Goal: Task Accomplishment & Management: Use online tool/utility

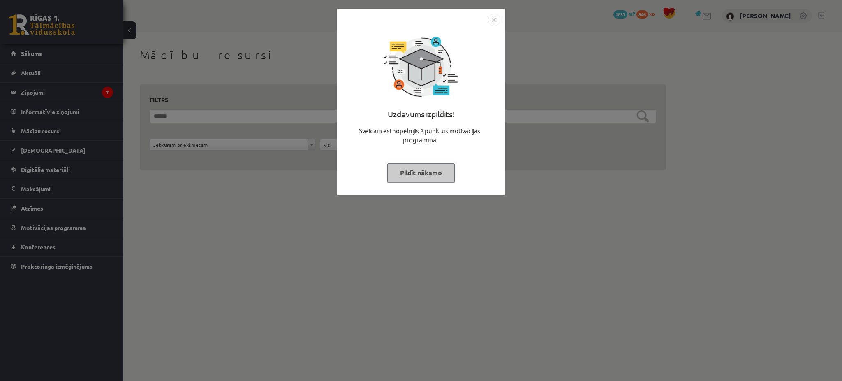
click at [401, 177] on button "Pildīt nākamo" at bounding box center [420, 172] width 67 height 19
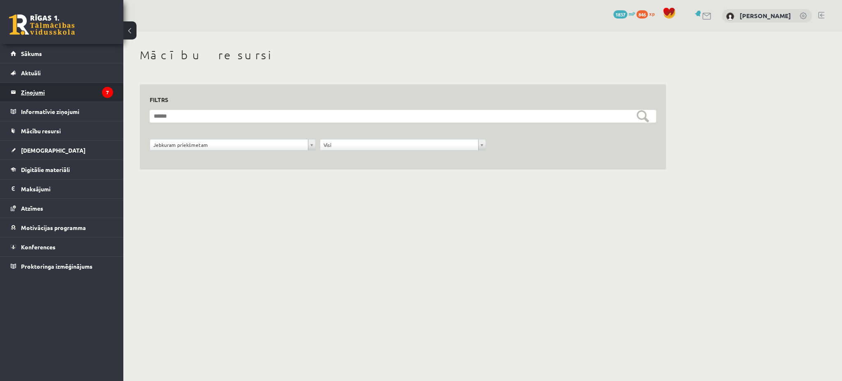
click at [17, 95] on link "Ziņojumi 7" at bounding box center [62, 92] width 102 height 19
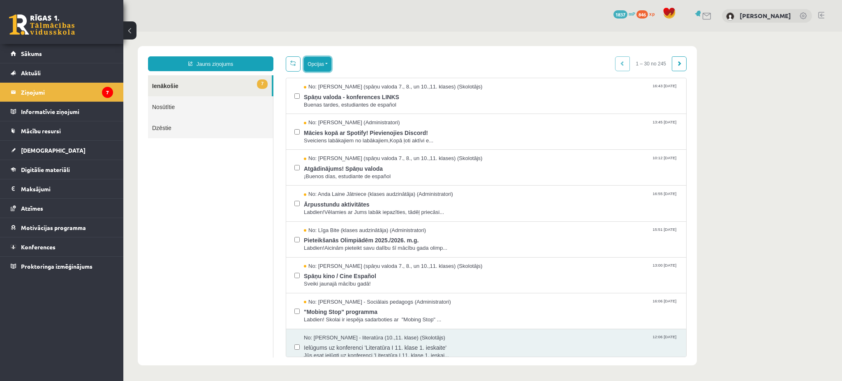
click at [321, 70] on button "Opcijas" at bounding box center [318, 64] width 28 height 15
click at [360, 104] on link "Atzīmēt visus kā lasītus" at bounding box center [368, 105] width 108 height 8
click at [73, 86] on legend "Ziņojumi 7" at bounding box center [67, 92] width 92 height 19
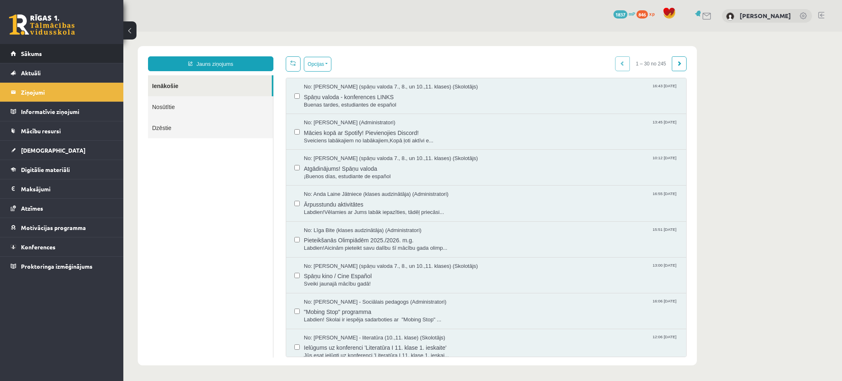
click at [8, 50] on li "Sākums" at bounding box center [61, 53] width 123 height 19
click at [41, 143] on link "[DEMOGRAPHIC_DATA]" at bounding box center [62, 150] width 102 height 19
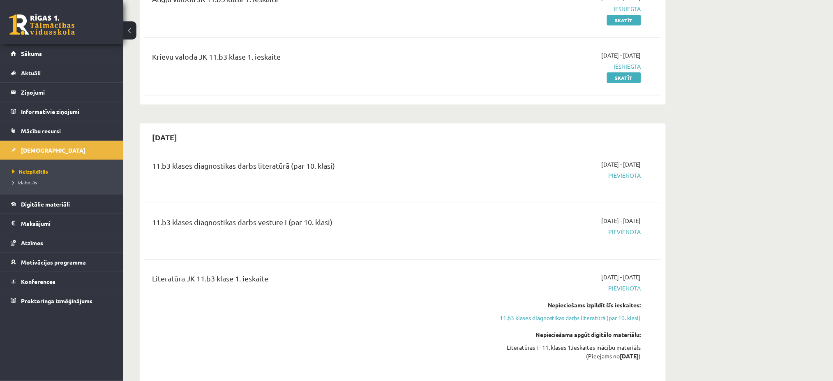
scroll to position [125, 0]
click at [76, 198] on link "Digitālie materiāli" at bounding box center [62, 203] width 102 height 19
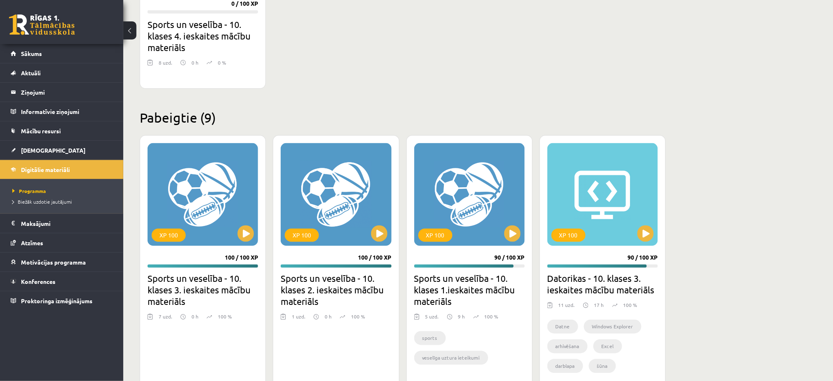
scroll to position [353, 0]
click at [243, 234] on button at bounding box center [246, 234] width 16 height 16
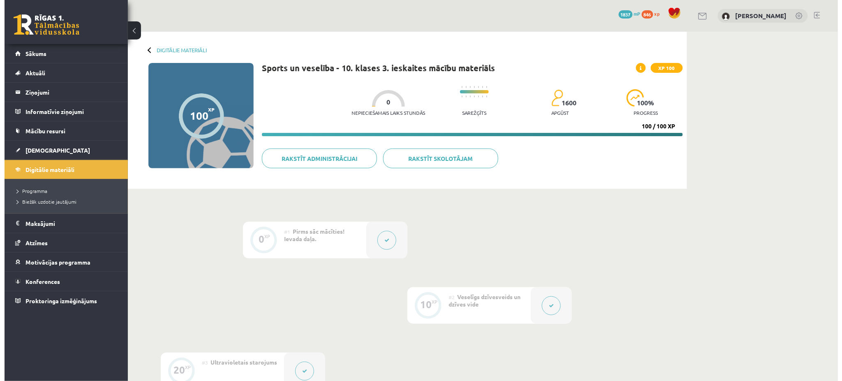
scroll to position [68, 0]
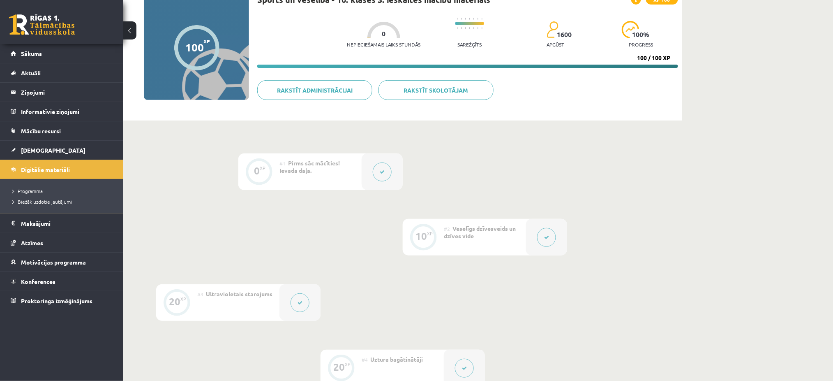
click at [534, 226] on div at bounding box center [546, 237] width 41 height 37
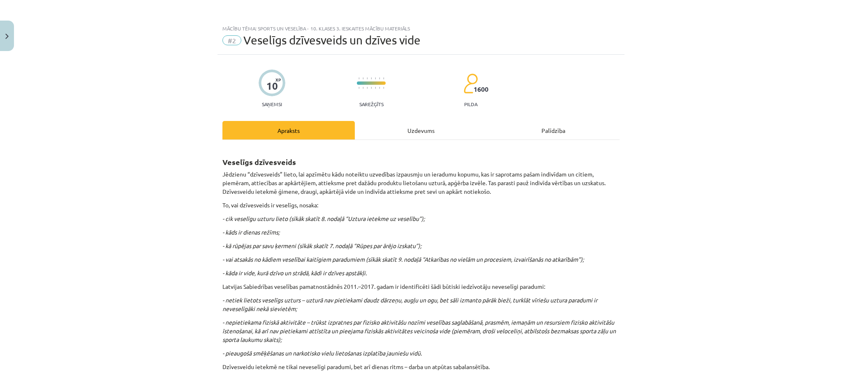
click at [405, 135] on div "Uzdevums" at bounding box center [421, 130] width 132 height 18
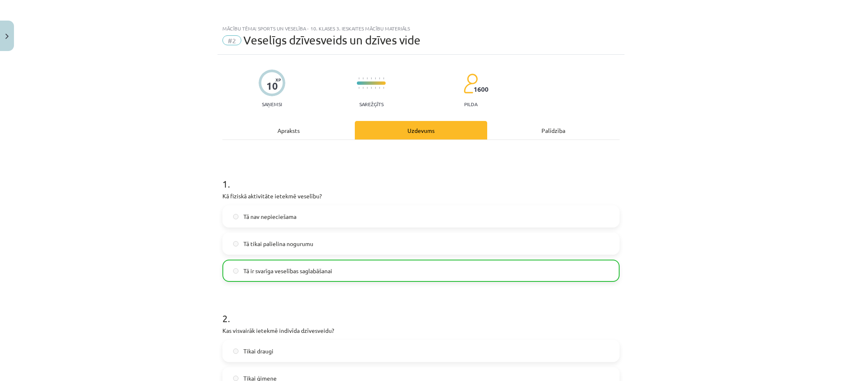
scroll to position [21, 0]
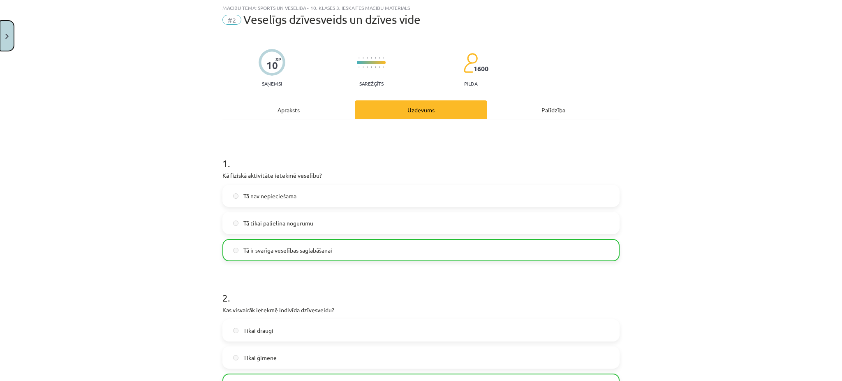
click at [11, 39] on button "Close" at bounding box center [7, 36] width 14 height 30
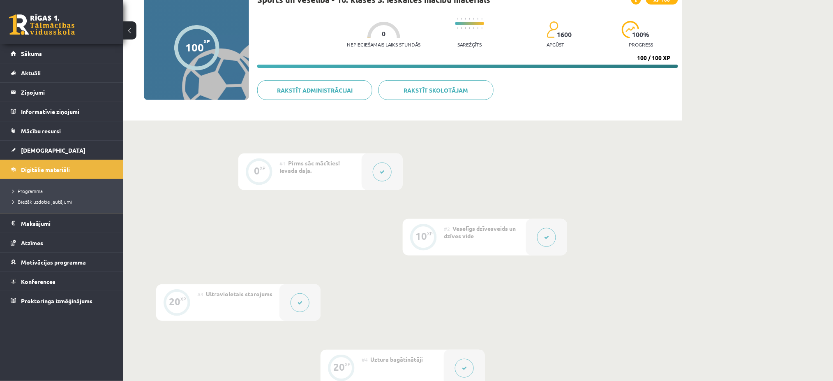
click at [536, 240] on div at bounding box center [546, 237] width 41 height 37
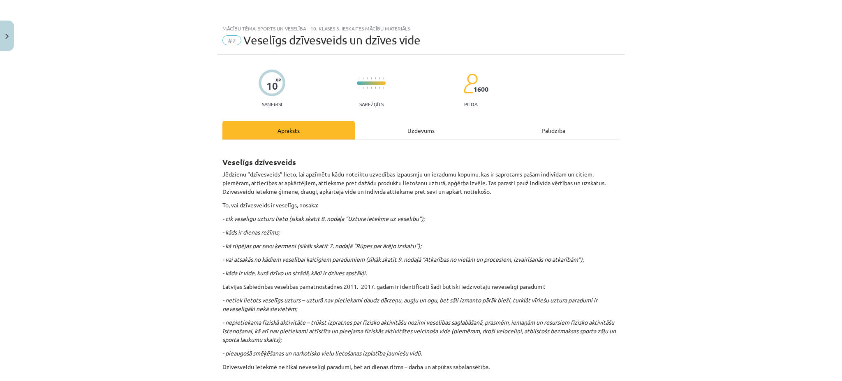
click at [418, 127] on div "Uzdevums" at bounding box center [421, 130] width 132 height 18
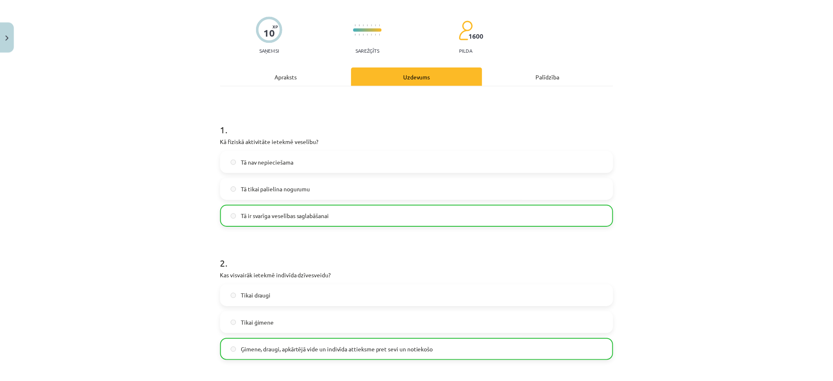
scroll to position [62, 0]
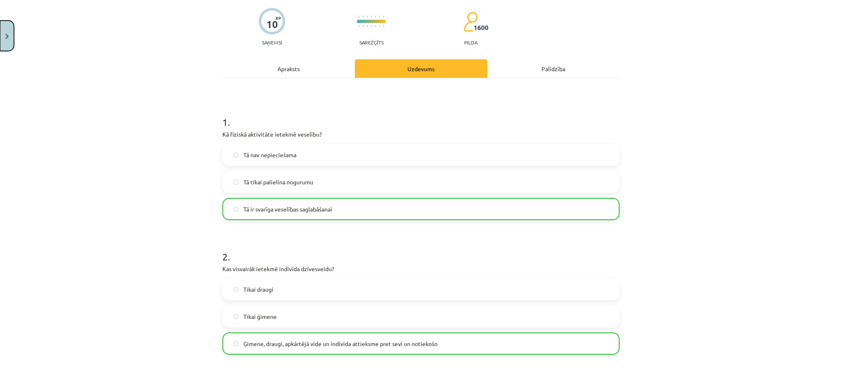
click at [0, 41] on button "Close" at bounding box center [7, 36] width 14 height 30
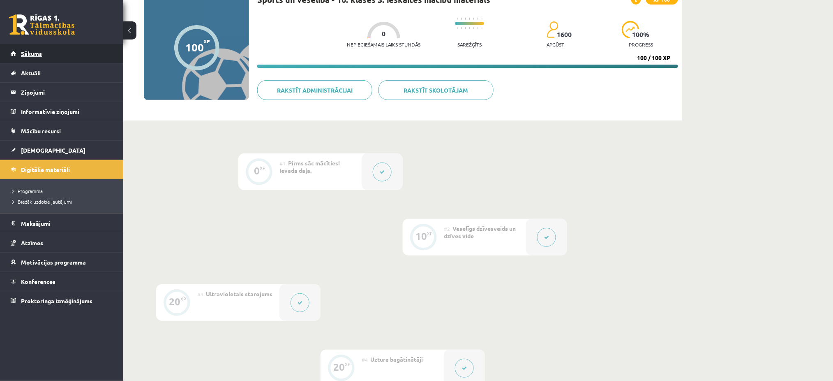
click at [53, 51] on link "Sākums" at bounding box center [62, 53] width 102 height 19
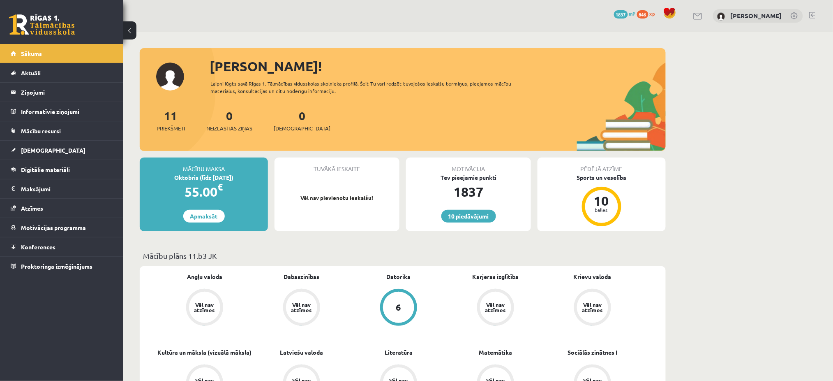
click at [476, 213] on link "10 piedāvājumi" at bounding box center [468, 216] width 55 height 13
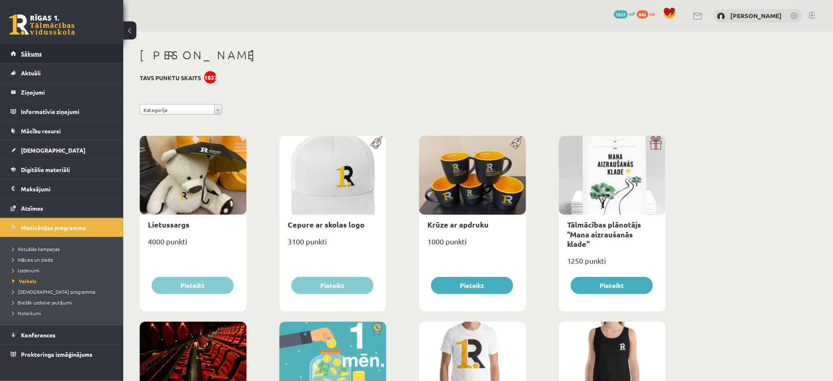
click at [62, 50] on link "Sākums" at bounding box center [62, 53] width 102 height 19
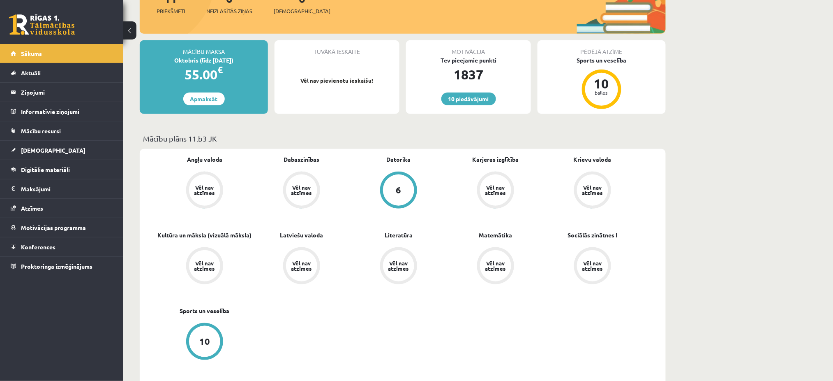
scroll to position [118, 0]
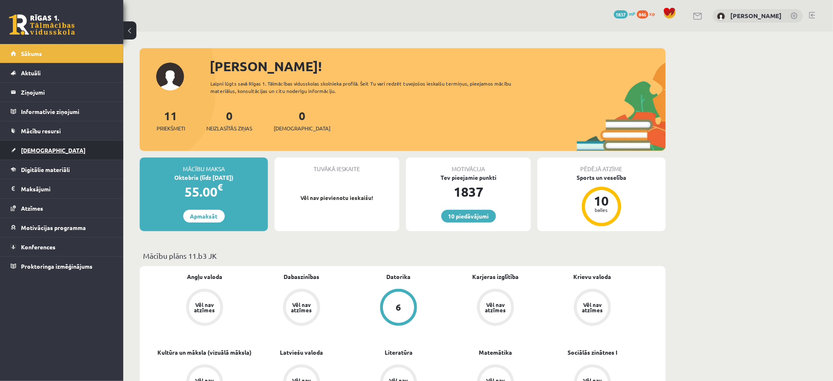
click at [72, 145] on link "[DEMOGRAPHIC_DATA]" at bounding box center [62, 150] width 102 height 19
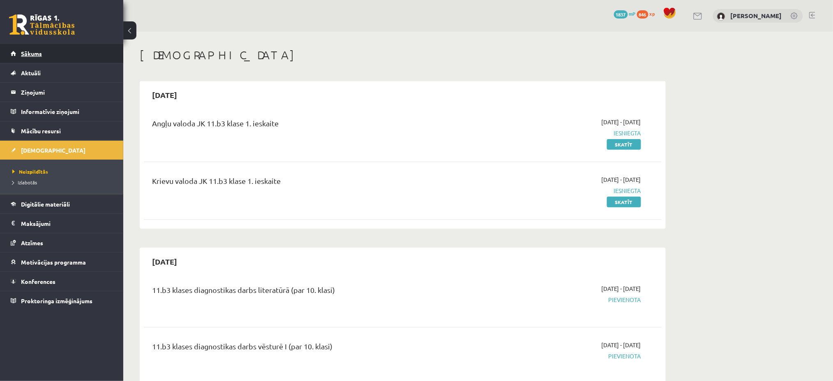
click at [83, 55] on link "Sākums" at bounding box center [62, 53] width 102 height 19
